Goal: Task Accomplishment & Management: Manage account settings

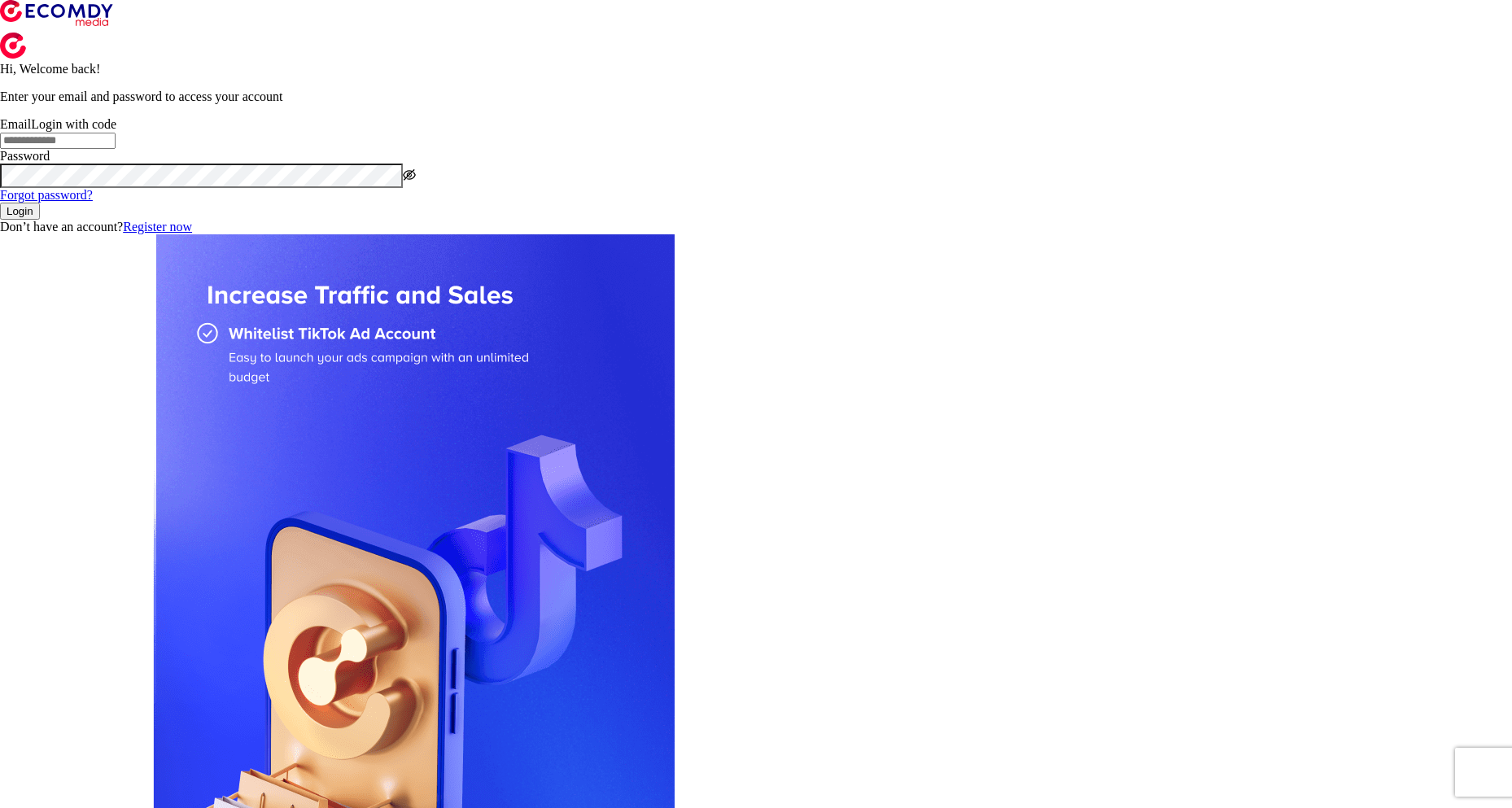
click at [116, 149] on input "Email Login with code" at bounding box center [58, 141] width 116 height 16
